Goal: Find specific page/section: Find specific page/section

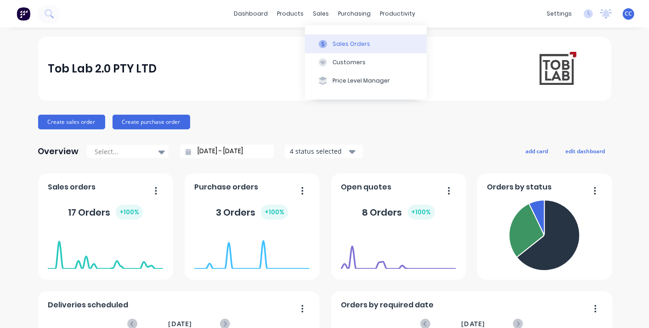
click at [331, 39] on button "Sales Orders" at bounding box center [366, 43] width 122 height 18
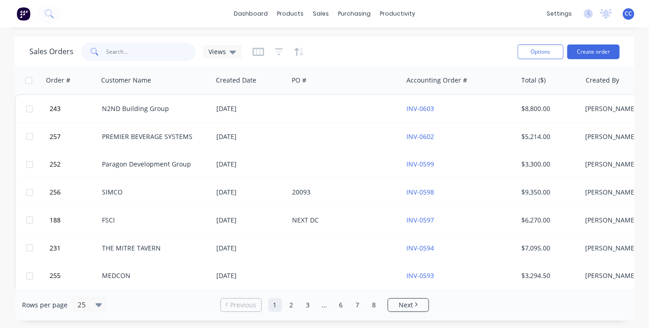
click at [123, 46] on input "text" at bounding box center [152, 52] width 90 height 18
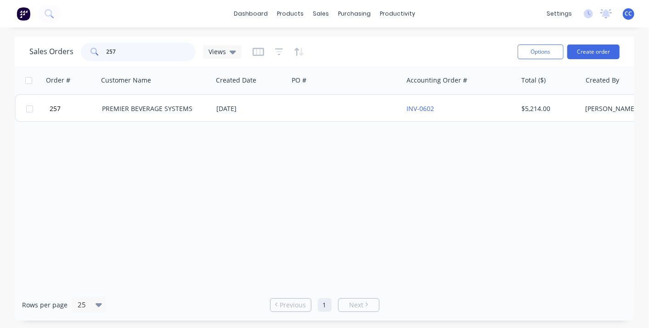
drag, startPoint x: 131, startPoint y: 51, endPoint x: 38, endPoint y: 51, distance: 92.7
click at [38, 51] on div "Sales Orders 257 Views" at bounding box center [135, 52] width 212 height 18
click at [151, 49] on input "256" at bounding box center [152, 52] width 90 height 18
drag, startPoint x: 142, startPoint y: 50, endPoint x: 71, endPoint y: 49, distance: 71.2
click at [71, 49] on div "Sales Orders 255 Views" at bounding box center [135, 52] width 212 height 18
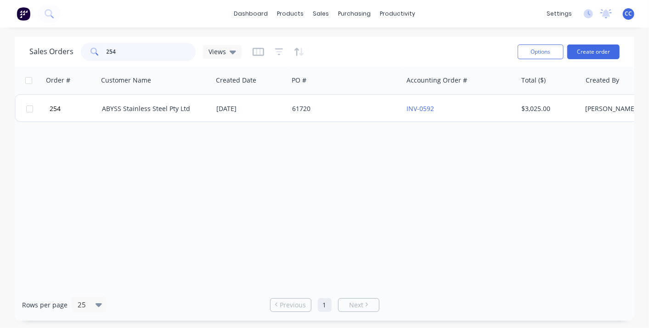
drag, startPoint x: 127, startPoint y: 50, endPoint x: 53, endPoint y: 47, distance: 74.0
click at [53, 47] on div "Sales Orders 254 Views" at bounding box center [135, 52] width 212 height 18
type input "2"
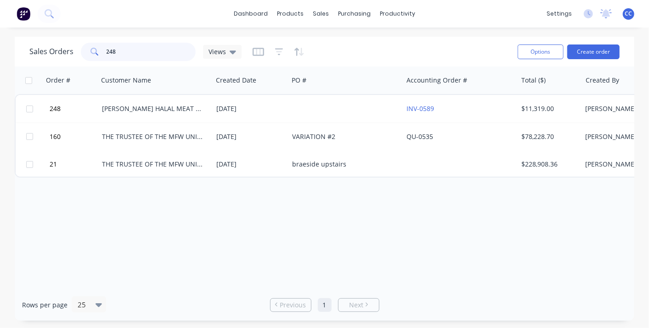
drag, startPoint x: 137, startPoint y: 52, endPoint x: 81, endPoint y: 55, distance: 56.1
click at [81, 55] on div "248" at bounding box center [138, 52] width 115 height 18
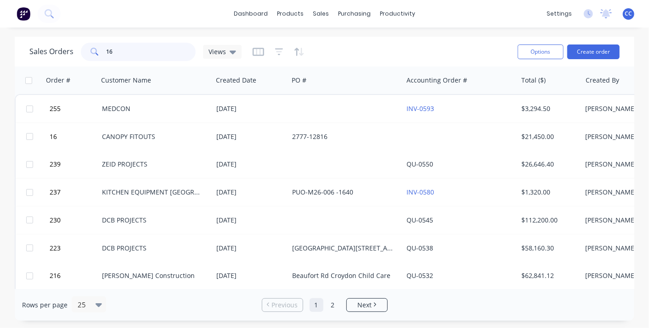
drag, startPoint x: 141, startPoint y: 56, endPoint x: 73, endPoint y: 56, distance: 68.4
click at [77, 54] on div "Sales Orders 16 Views" at bounding box center [135, 52] width 212 height 18
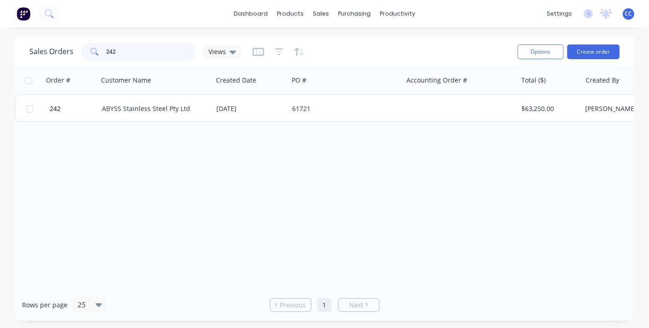
drag, startPoint x: 119, startPoint y: 48, endPoint x: 69, endPoint y: 53, distance: 50.2
click at [70, 53] on div "Sales Orders 242 Views" at bounding box center [135, 52] width 212 height 18
drag, startPoint x: 161, startPoint y: 56, endPoint x: 73, endPoint y: 44, distance: 88.5
click at [74, 44] on div "Sales Orders ss benching Views" at bounding box center [135, 52] width 212 height 18
drag, startPoint x: 122, startPoint y: 51, endPoint x: 73, endPoint y: 53, distance: 48.2
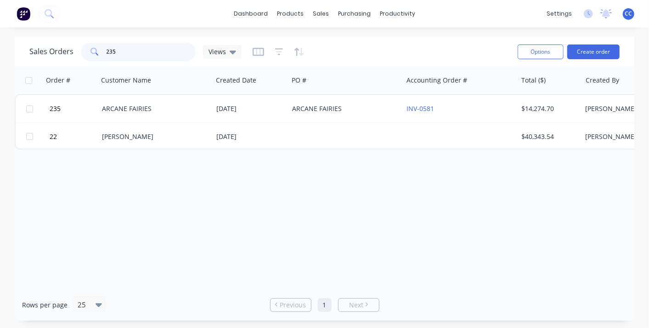
click at [73, 53] on div "Sales Orders 235 Views" at bounding box center [135, 52] width 212 height 18
drag, startPoint x: 136, startPoint y: 52, endPoint x: 59, endPoint y: 73, distance: 79.8
click at [59, 73] on div "Sales Orders 232 Views Options Create order Order # Customer Name Created Date …" at bounding box center [324, 179] width 619 height 284
type input "237"
